Goal: Task Accomplishment & Management: Use online tool/utility

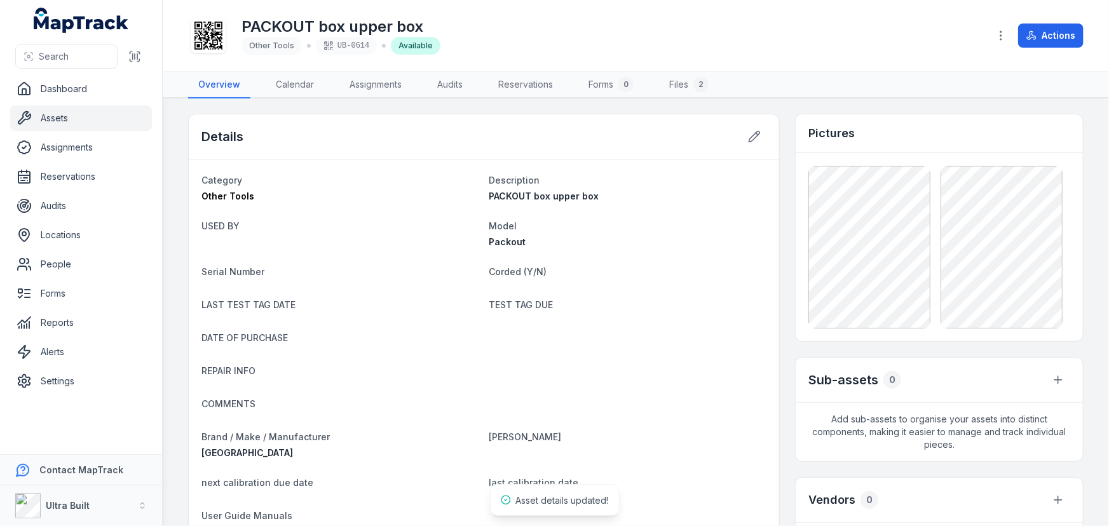
click at [59, 119] on link "Assets" at bounding box center [81, 118] width 142 height 25
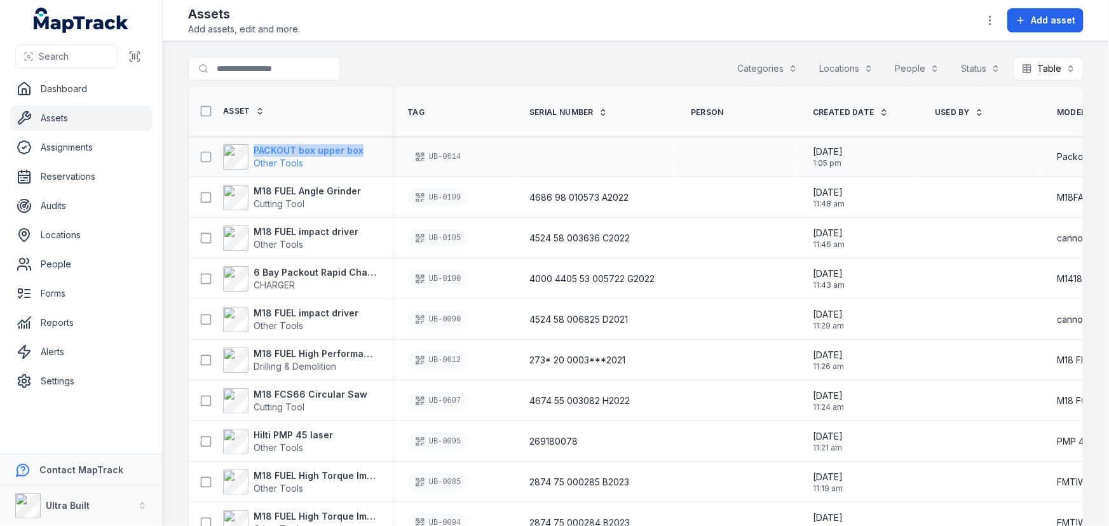
drag, startPoint x: 383, startPoint y: 147, endPoint x: 254, endPoint y: 151, distance: 129.7
click at [254, 151] on div "PACKOUT box upper box Other Tools" at bounding box center [290, 157] width 203 height 36
copy strong "PACKOUT box upper box"
click at [57, 120] on link "Assets" at bounding box center [81, 118] width 142 height 25
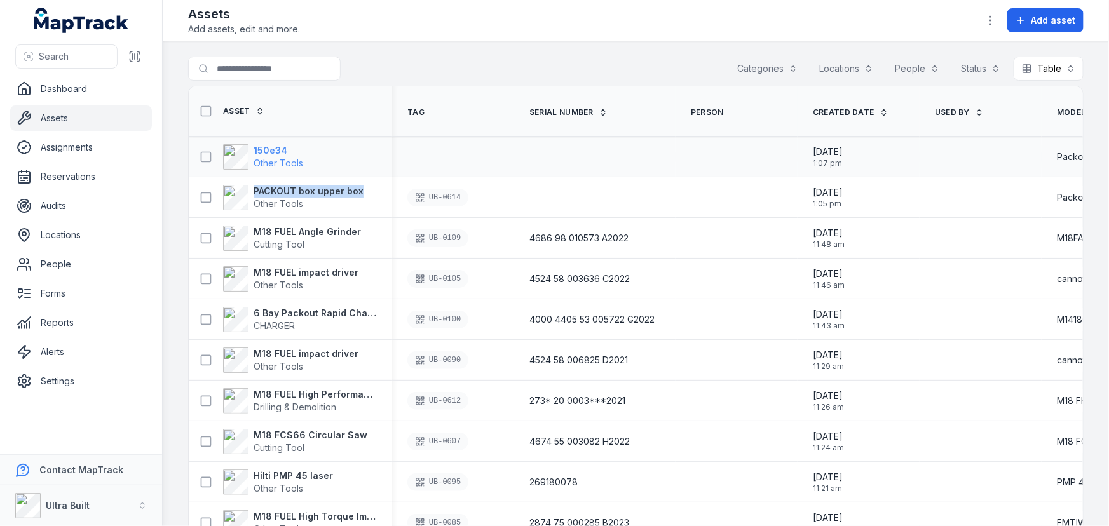
click at [286, 149] on strong "150e34" at bounding box center [279, 150] width 50 height 13
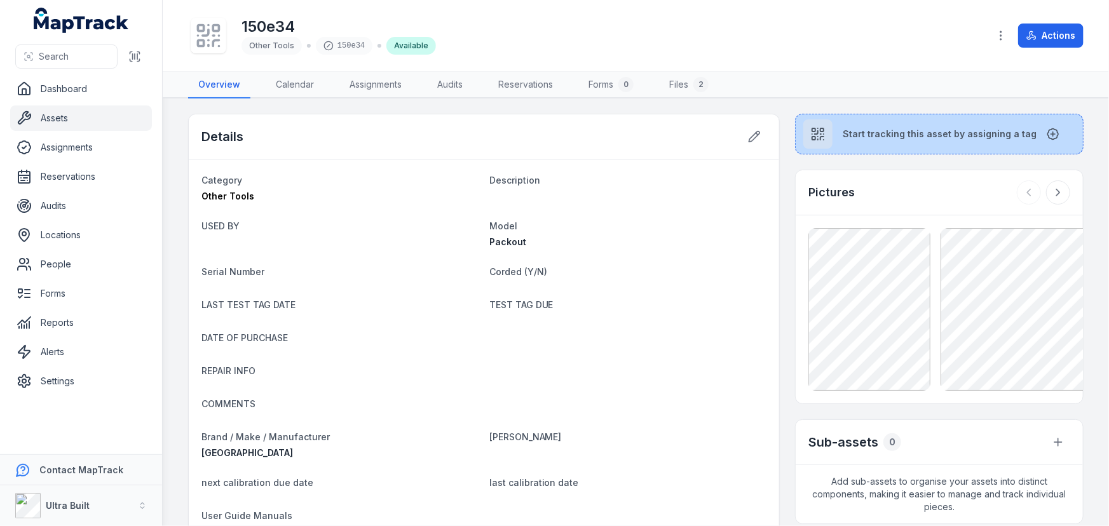
click at [925, 134] on span "Start tracking this asset by assigning a tag" at bounding box center [940, 134] width 194 height 13
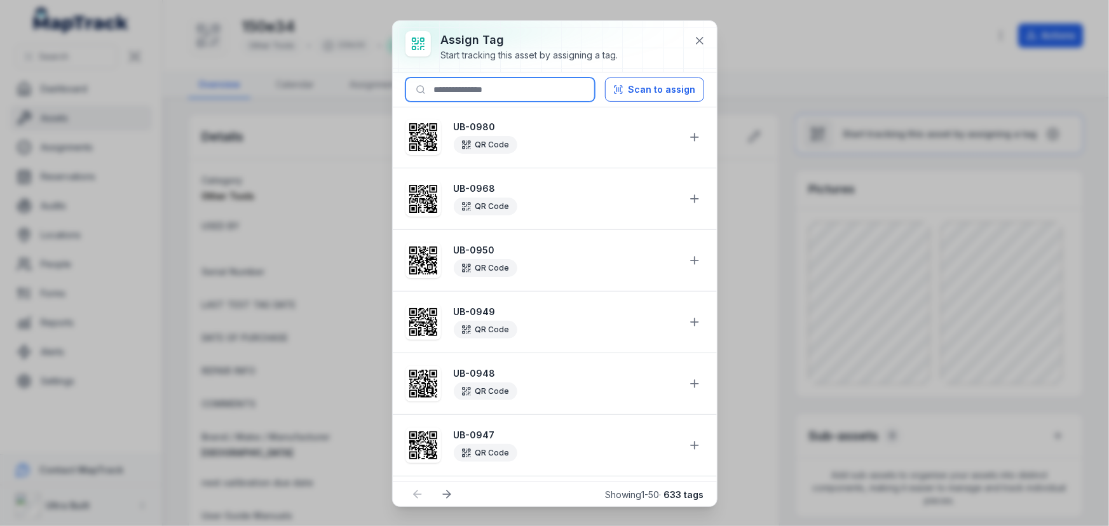
click at [545, 95] on input at bounding box center [500, 90] width 189 height 24
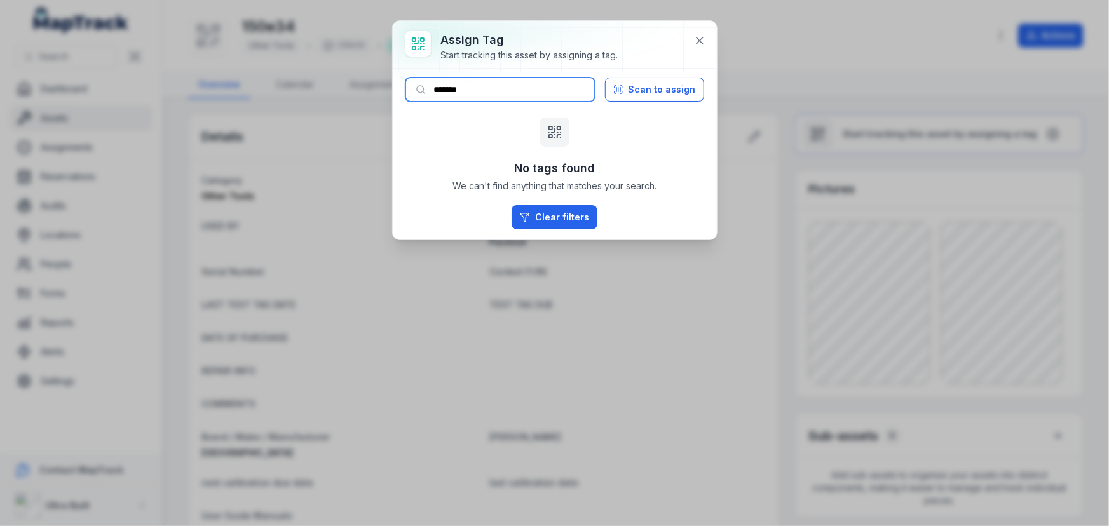
drag, startPoint x: 456, startPoint y: 87, endPoint x: 497, endPoint y: 84, distance: 40.8
click at [497, 84] on input "*******" at bounding box center [500, 90] width 189 height 24
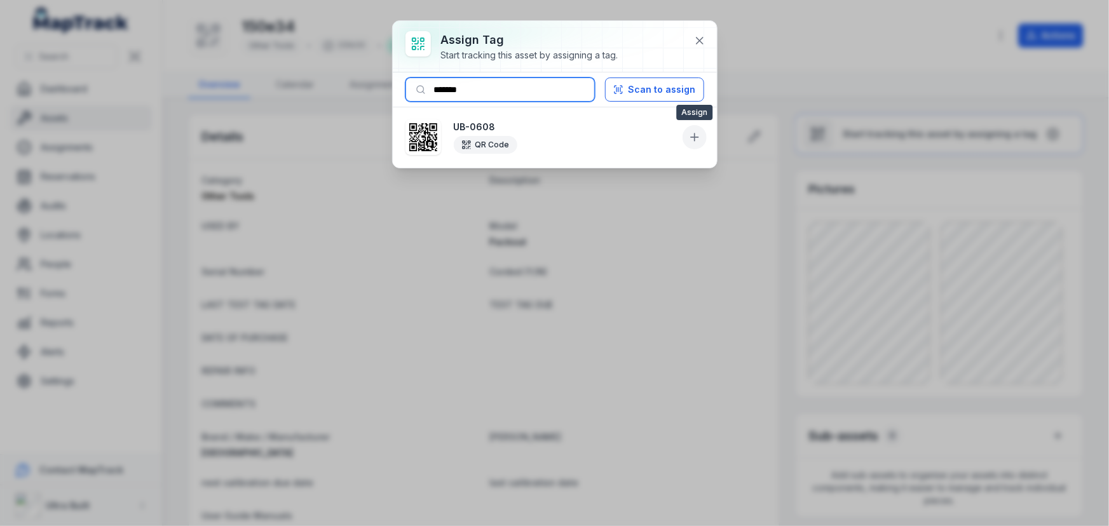
type input "*******"
click at [693, 134] on icon at bounding box center [694, 137] width 13 height 13
